Goal: Navigation & Orientation: Find specific page/section

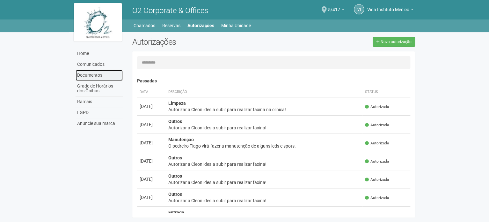
click at [90, 74] on link "Documentos" at bounding box center [99, 75] width 47 height 11
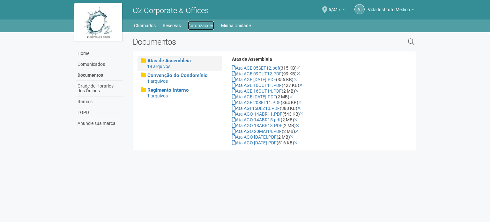
click at [207, 23] on link "Autorizações" at bounding box center [201, 25] width 26 height 9
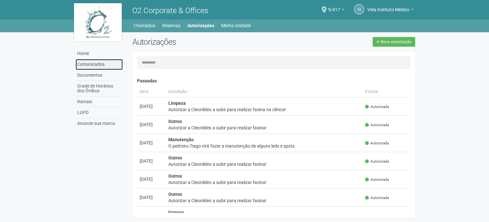
click at [104, 60] on link "Comunicados" at bounding box center [99, 64] width 47 height 11
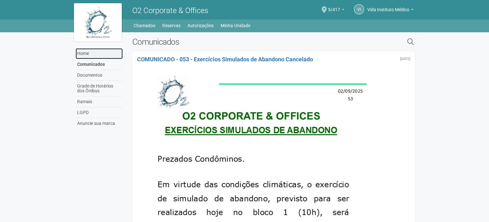
click at [79, 55] on link "Home" at bounding box center [99, 53] width 47 height 11
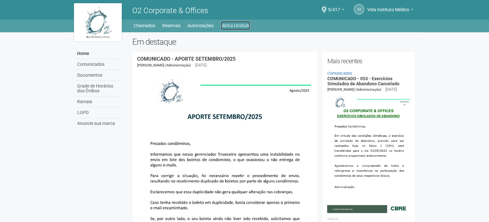
click at [238, 26] on link "Minha Unidade" at bounding box center [236, 25] width 30 height 9
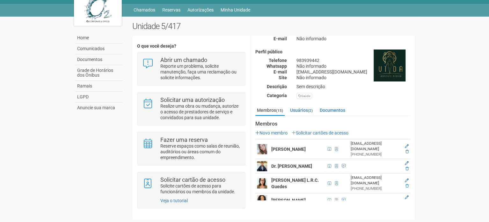
scroll to position [37, 0]
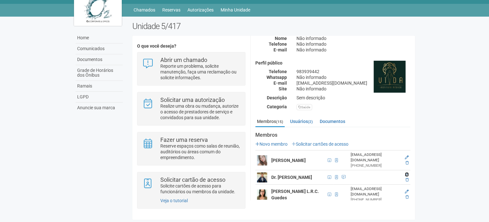
click at [406, 172] on icon at bounding box center [407, 174] width 4 height 4
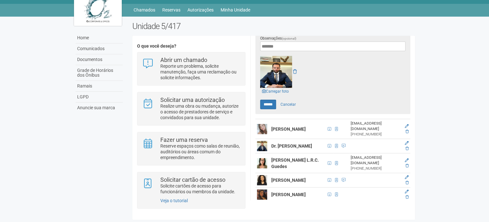
scroll to position [187, 0]
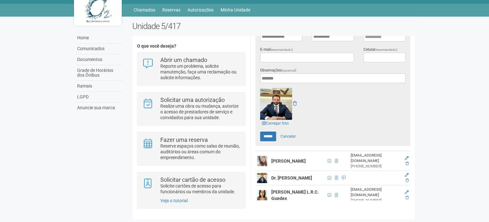
click at [438, 126] on body "Aguarde... O2 Corporate & Offices VI Vida Instituto Médico Vida Instituto Médic…" at bounding box center [244, 95] width 489 height 222
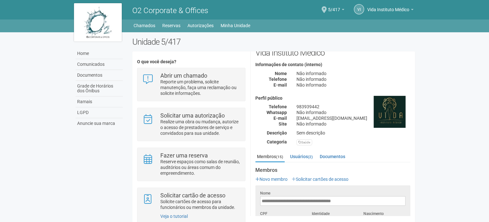
scroll to position [32, 0]
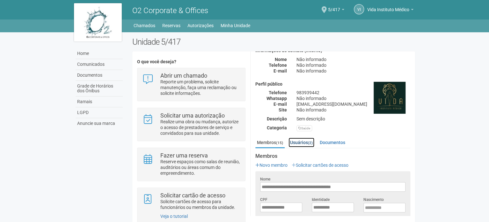
click at [302, 141] on link "Usuários (2)" at bounding box center [301, 142] width 26 height 10
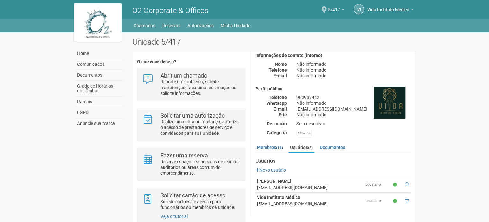
scroll to position [27, 0]
click at [328, 145] on link "Documentos" at bounding box center [332, 147] width 29 height 10
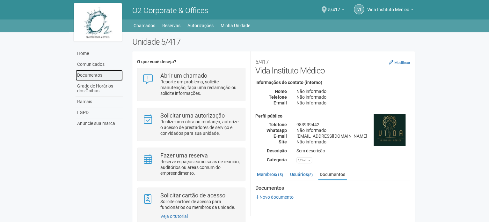
click at [99, 75] on link "Documentos" at bounding box center [99, 75] width 47 height 11
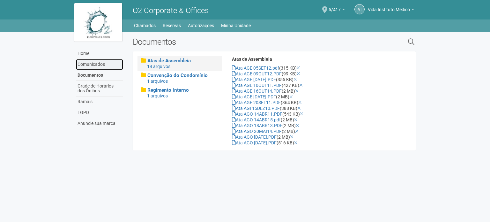
click at [98, 68] on link "Comunicados" at bounding box center [99, 64] width 47 height 11
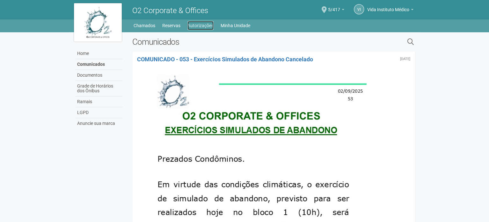
click at [187, 28] on link "Autorizações" at bounding box center [200, 25] width 26 height 9
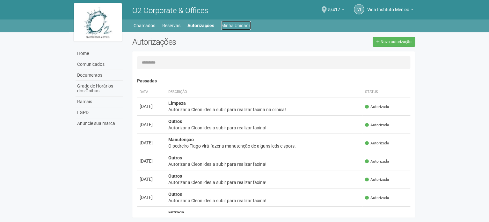
click at [225, 25] on link "Minha Unidade" at bounding box center [236, 25] width 30 height 9
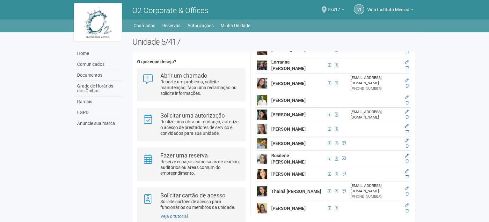
scroll to position [16, 0]
